Goal: Find specific page/section: Find specific page/section

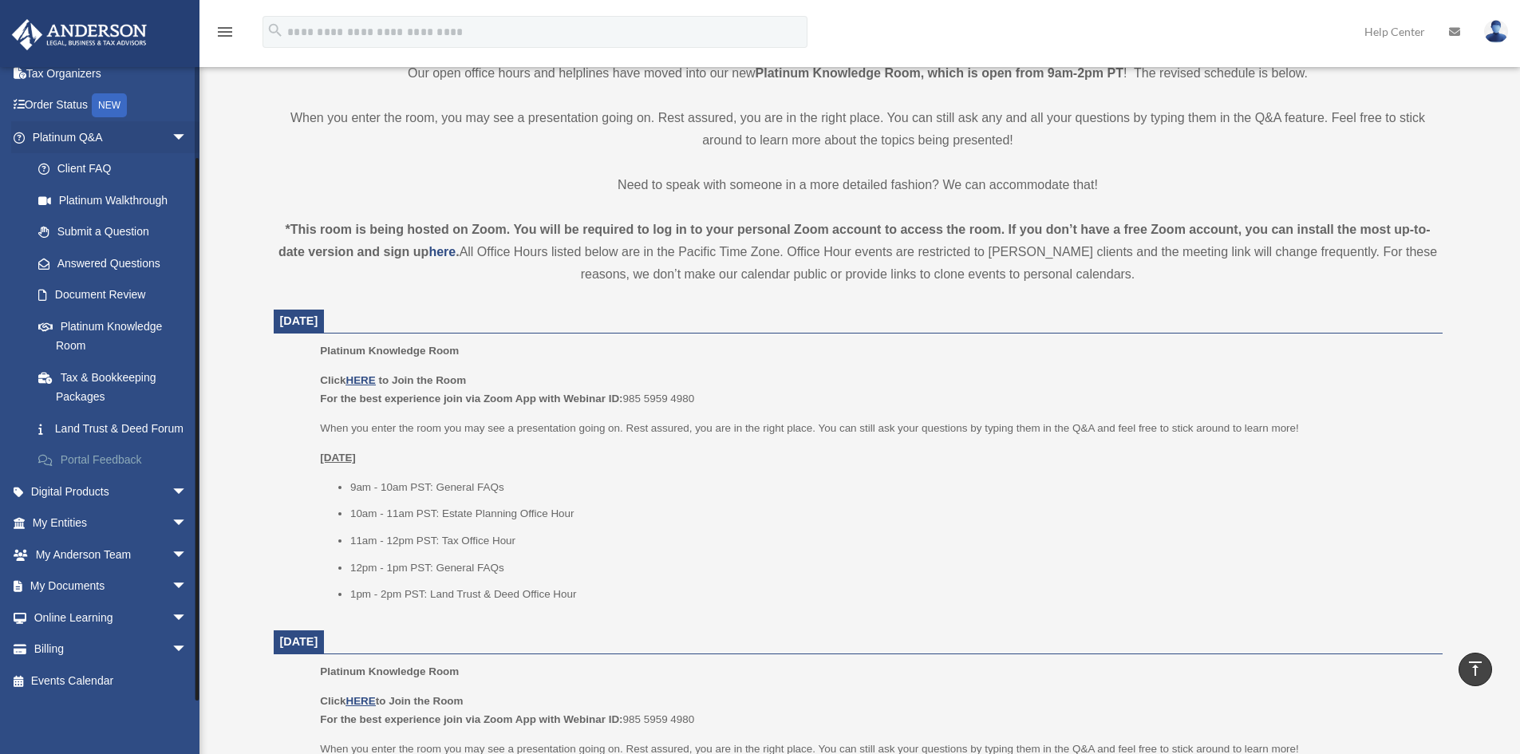
scroll to position [95, 0]
click at [98, 519] on link "My Entities arrow_drop_down" at bounding box center [111, 523] width 200 height 32
click at [172, 522] on span "arrow_drop_down" at bounding box center [188, 523] width 32 height 33
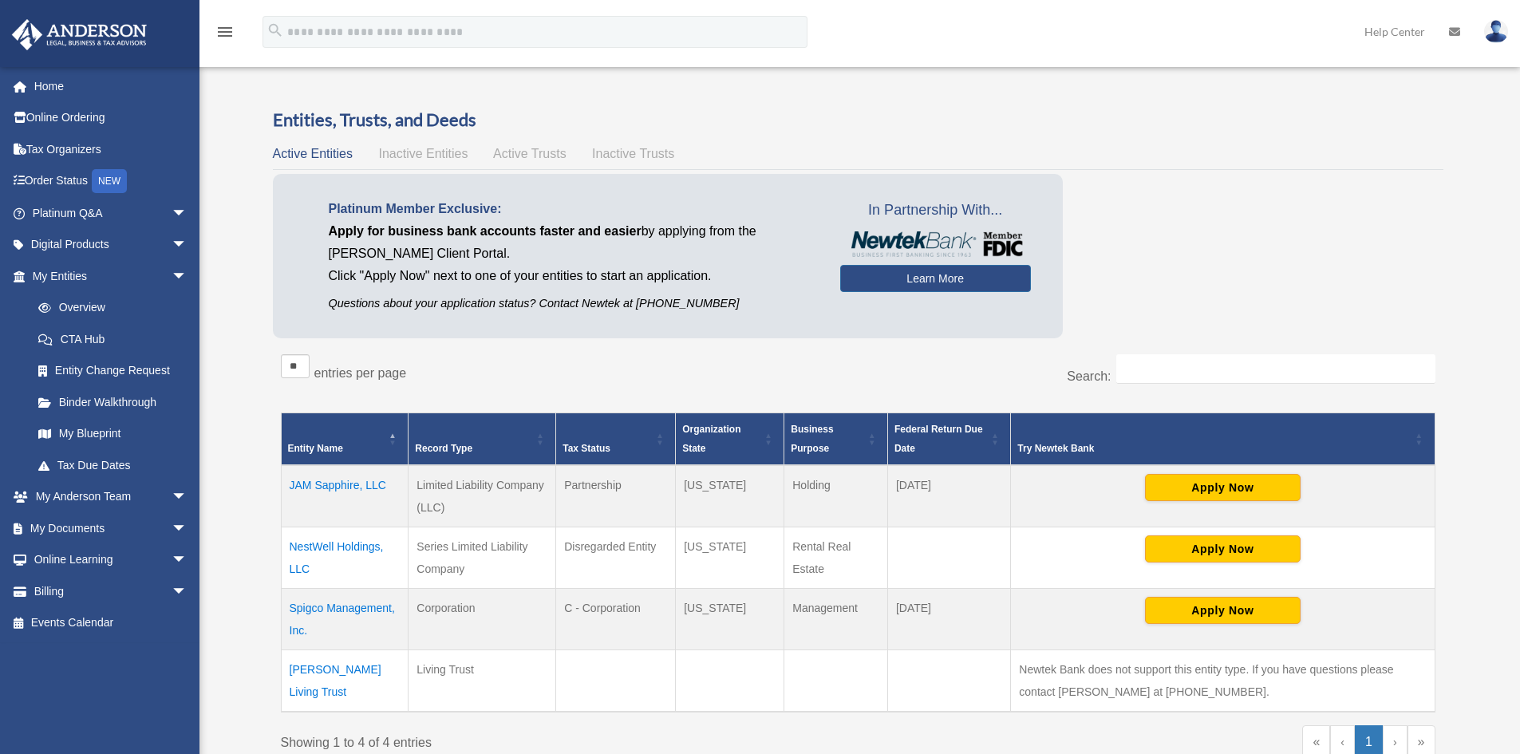
scroll to position [80, 0]
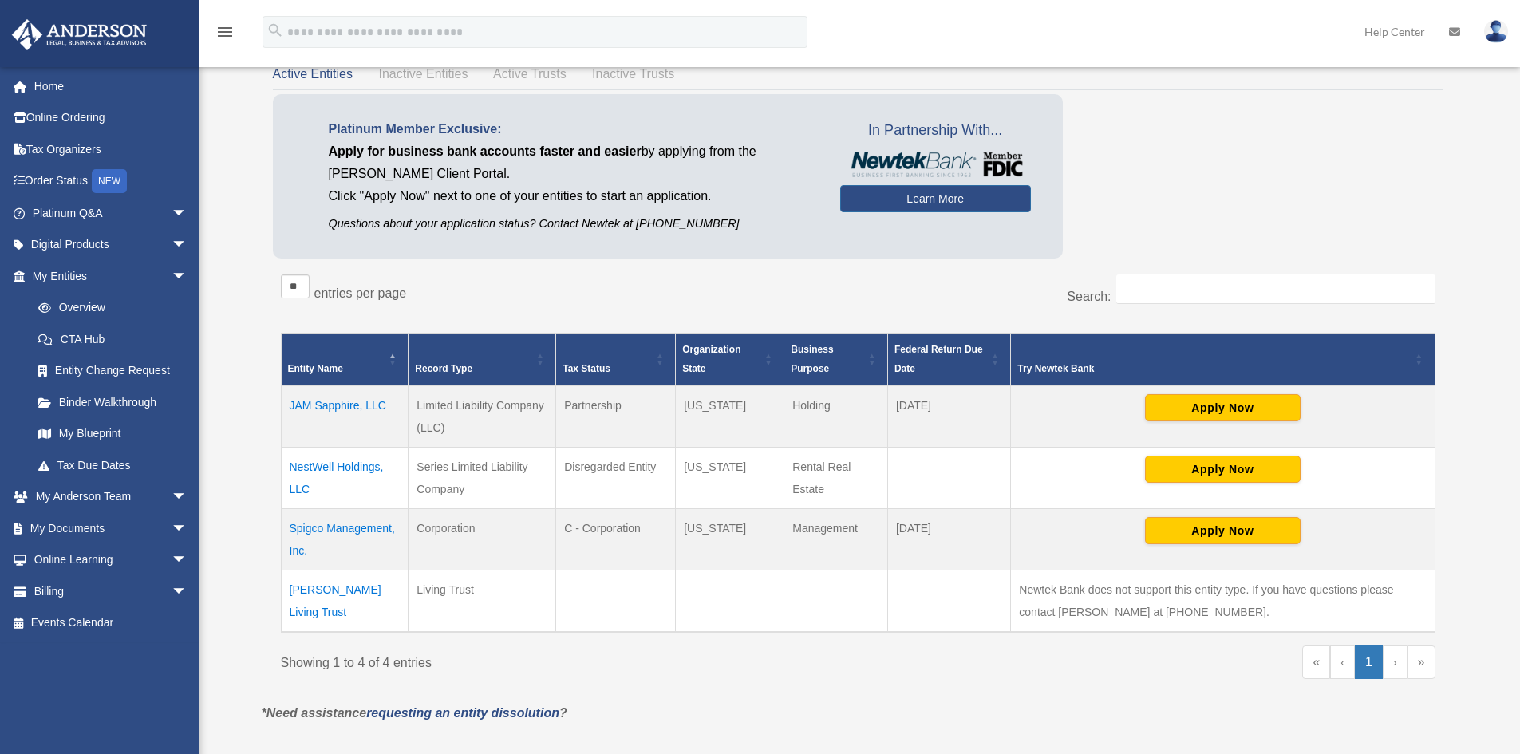
click at [349, 464] on td "NestWell Holdings, LLC" at bounding box center [345, 478] width 128 height 61
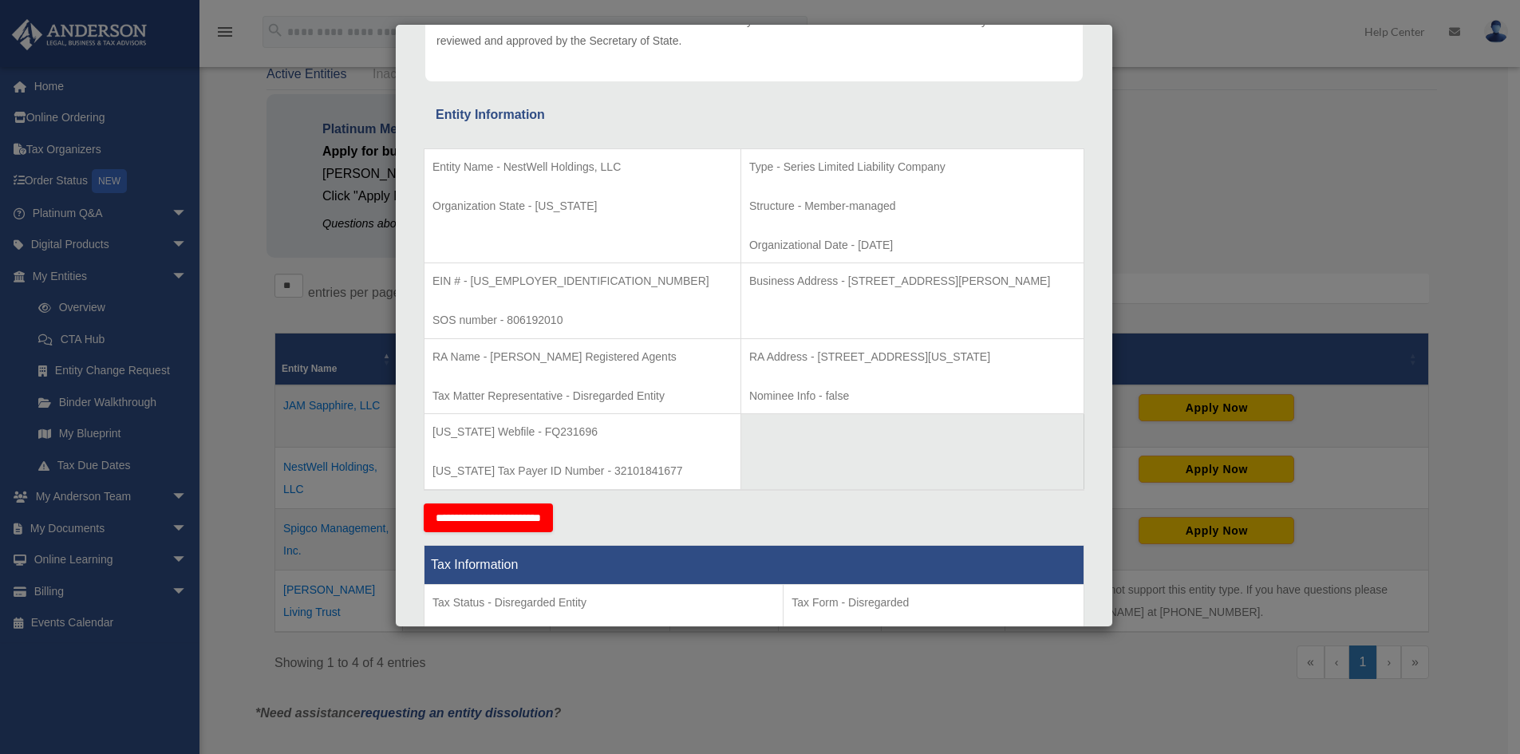
scroll to position [0, 0]
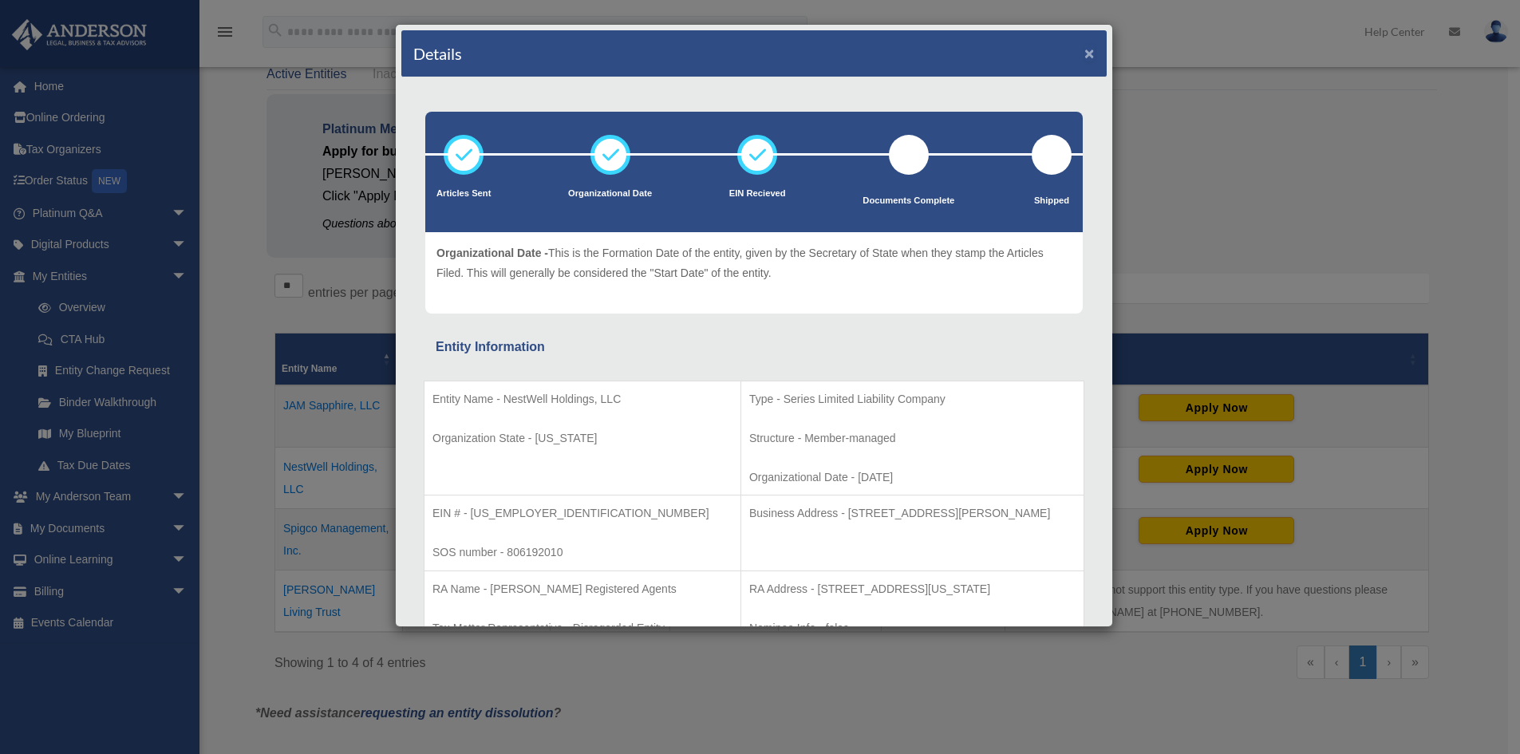
click at [1084, 53] on button "×" at bounding box center [1089, 53] width 10 height 17
